Goal: Task Accomplishment & Management: Complete application form

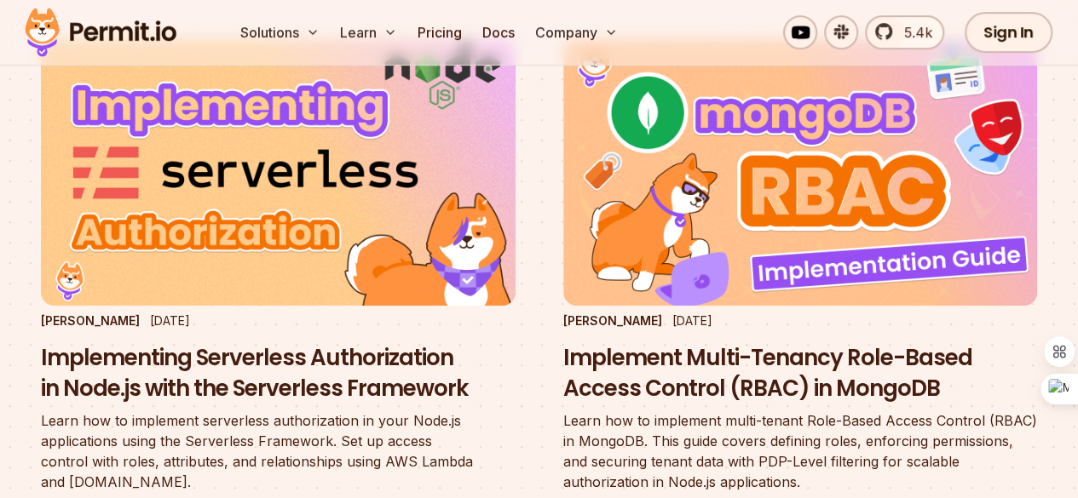
scroll to position [223, 0]
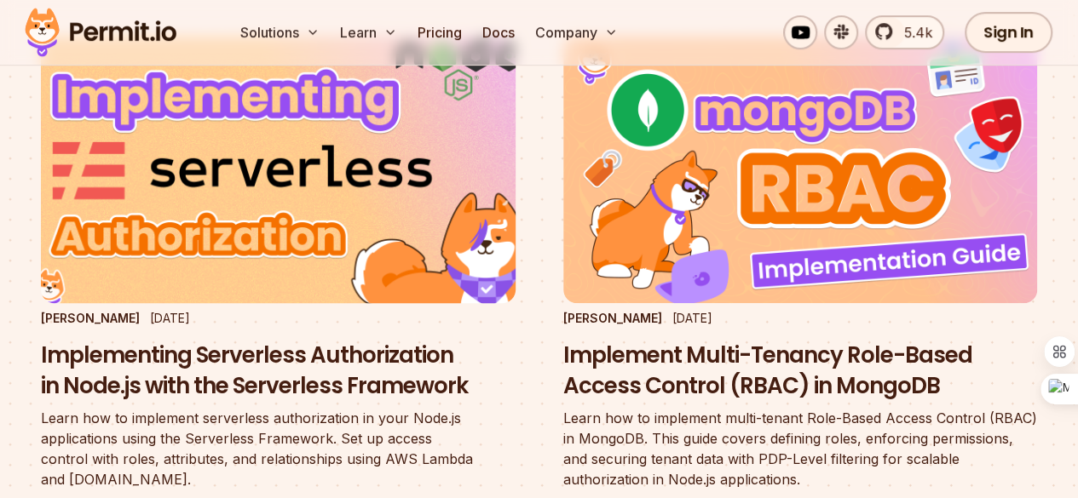
click at [268, 341] on h3 "Implementing Serverless Authorization in Node.js with the Serverless Framework" at bounding box center [278, 371] width 475 height 61
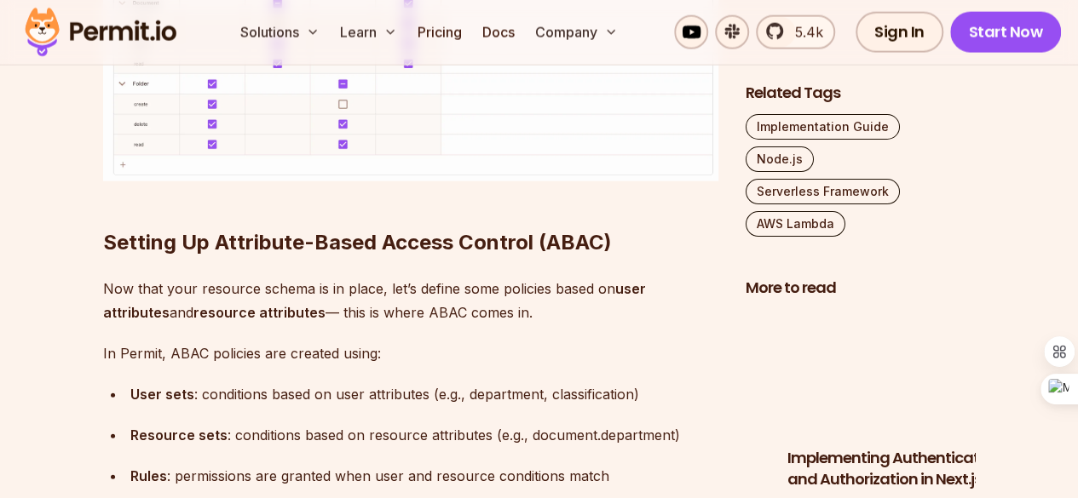
scroll to position [8380, 0]
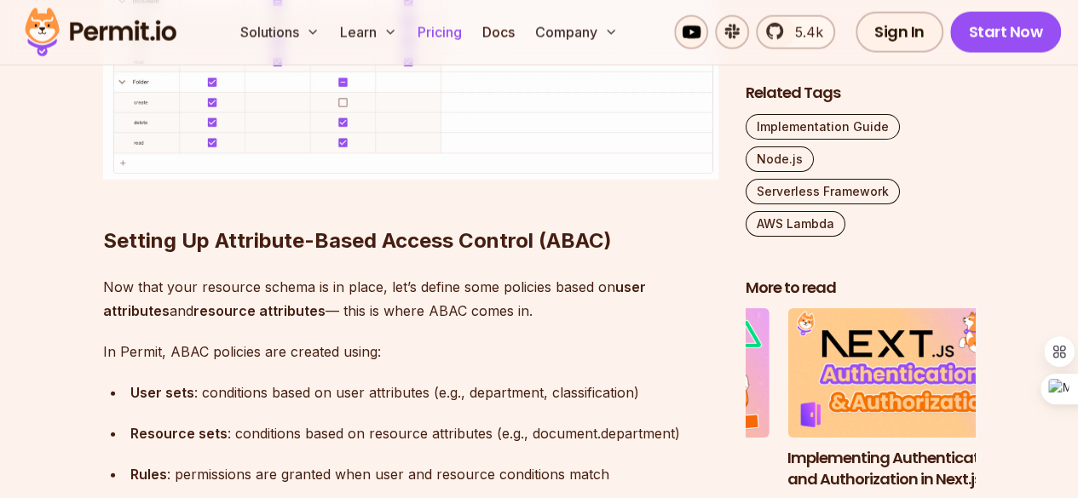
click at [456, 40] on link "Pricing" at bounding box center [440, 32] width 58 height 34
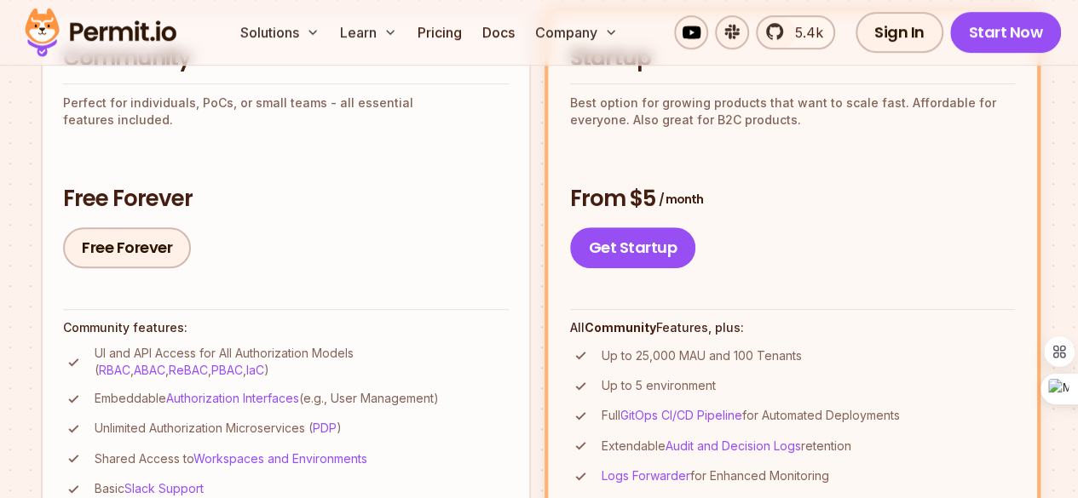
scroll to position [442, 0]
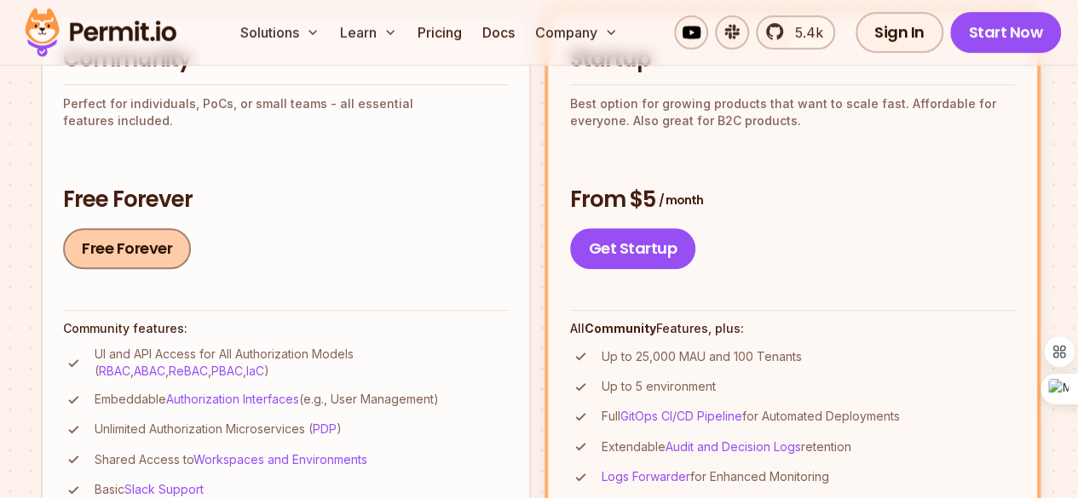
click at [143, 258] on link "Free Forever" at bounding box center [127, 248] width 128 height 41
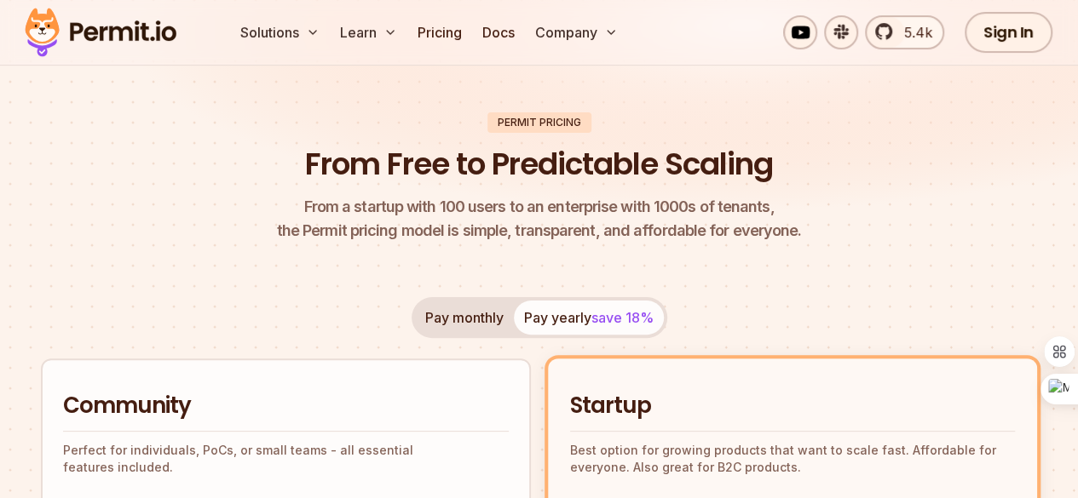
scroll to position [0, 0]
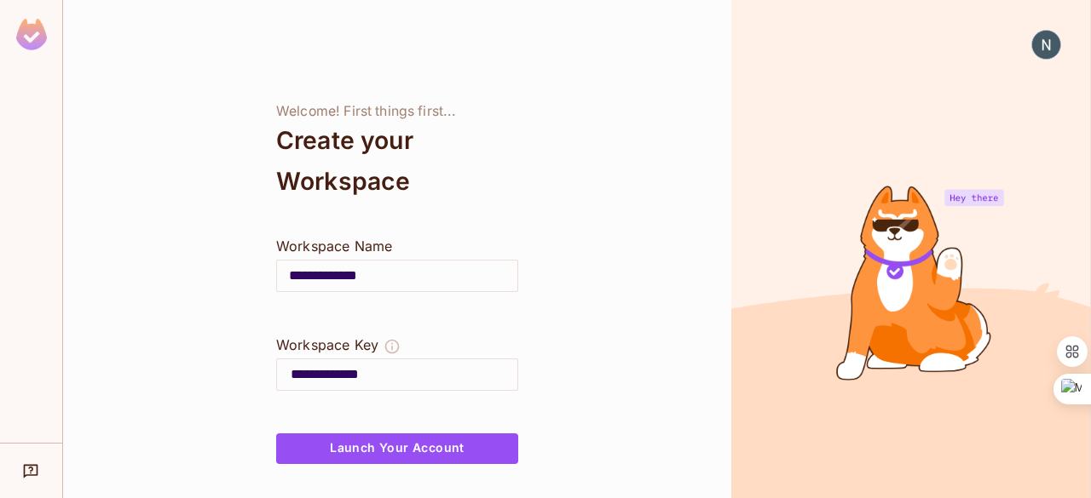
click at [387, 275] on input "**********" at bounding box center [397, 276] width 240 height 48
click at [377, 451] on button "Launch Your Account" at bounding box center [397, 449] width 242 height 31
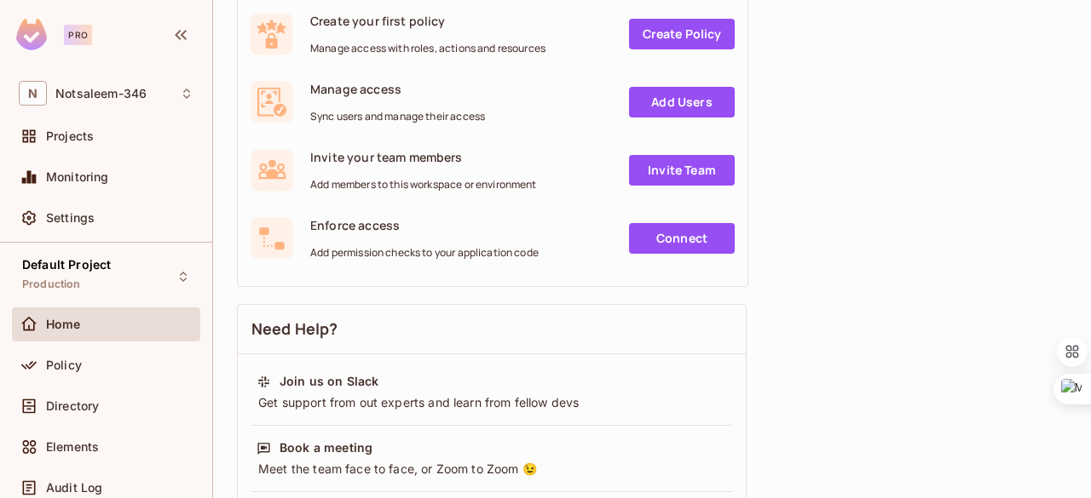
scroll to position [256, 0]
